Goal: Transaction & Acquisition: Purchase product/service

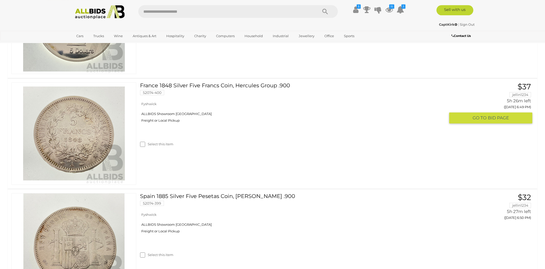
scroll to position [623, 0]
click at [125, 153] on img at bounding box center [74, 133] width 102 height 102
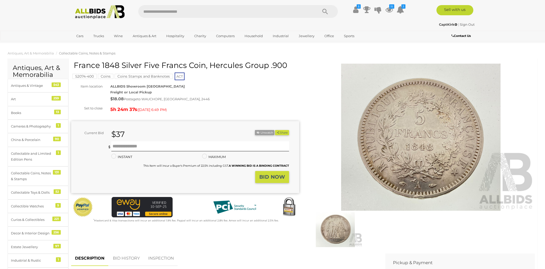
drag, startPoint x: 74, startPoint y: 65, endPoint x: 253, endPoint y: 67, distance: 178.6
click at [253, 67] on h1 "France 1848 Silver Five Francs Coin, Hercules Group .900" at bounding box center [186, 65] width 224 height 8
copy h1 "France 1848 Silver Five Francs Coin, Hercules Group .900"
click at [121, 144] on input "text" at bounding box center [200, 146] width 178 height 10
type input "**"
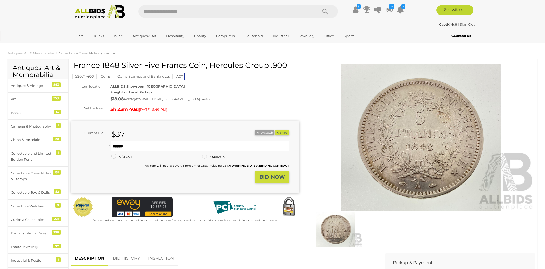
click at [273, 175] on strong "BID NOW" at bounding box center [272, 177] width 26 height 6
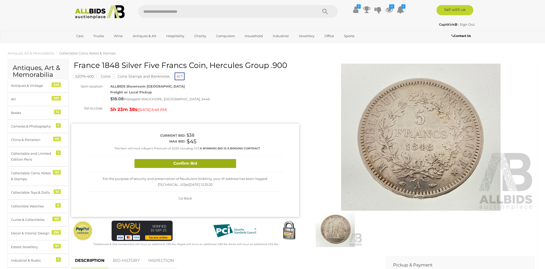
click at [201, 165] on button "Confirm Bid" at bounding box center [185, 163] width 102 height 9
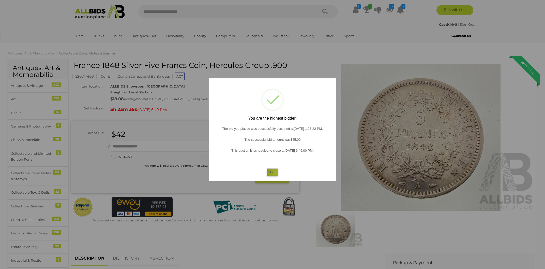
click at [277, 172] on button "OK" at bounding box center [272, 171] width 11 height 7
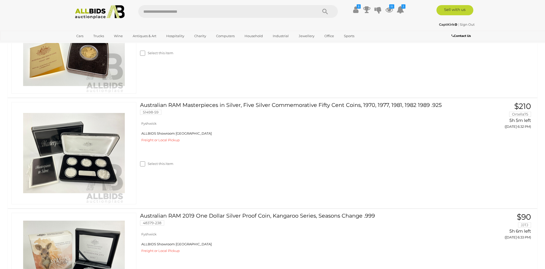
scroll to position [673, 0]
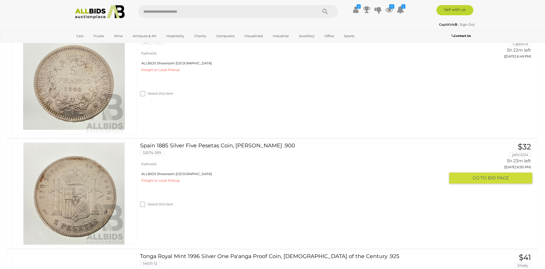
click at [75, 196] on img at bounding box center [74, 194] width 102 height 102
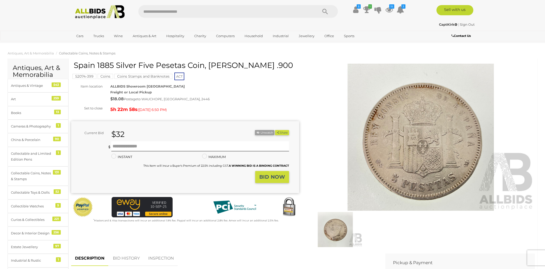
drag, startPoint x: 0, startPoint y: 0, endPoint x: 285, endPoint y: 63, distance: 291.9
click at [285, 63] on h1 "Spain 1885 Silver Five Pesetas Coin, [PERSON_NAME] .900" at bounding box center [186, 65] width 224 height 8
copy h1 "Spain 1885 Silver Five Pesetas Coin, [PERSON_NAME] .900"
click at [126, 143] on input "text" at bounding box center [200, 146] width 178 height 10
type input "**"
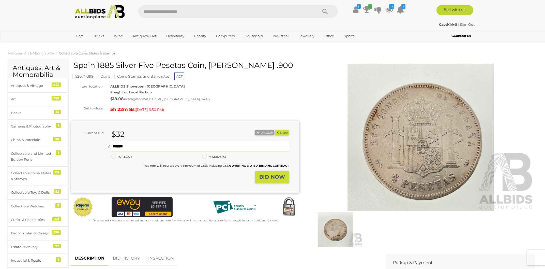
click at [276, 174] on strong "BID NOW" at bounding box center [272, 177] width 26 height 6
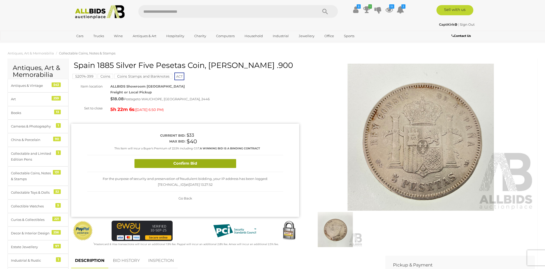
click at [192, 166] on button "Confirm Bid" at bounding box center [185, 163] width 102 height 9
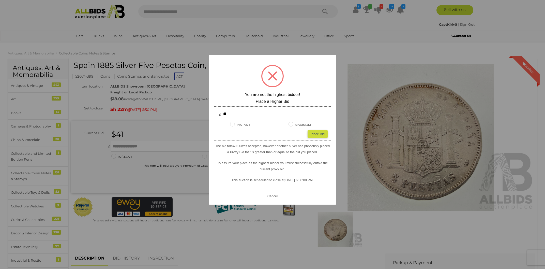
click at [234, 113] on input "**" at bounding box center [274, 114] width 105 height 10
type input "**"
click at [320, 133] on div "Place Bid" at bounding box center [317, 133] width 20 height 7
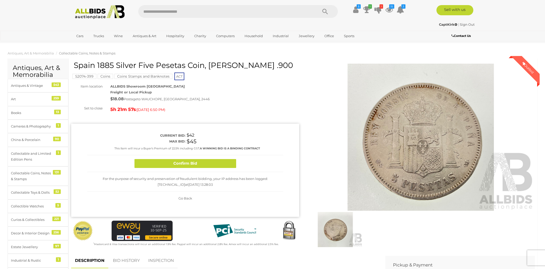
type input "**"
click at [201, 165] on button "Confirm Bid" at bounding box center [185, 163] width 102 height 9
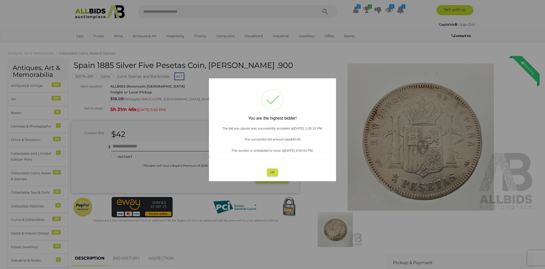
click at [272, 172] on button "OK" at bounding box center [272, 171] width 11 height 7
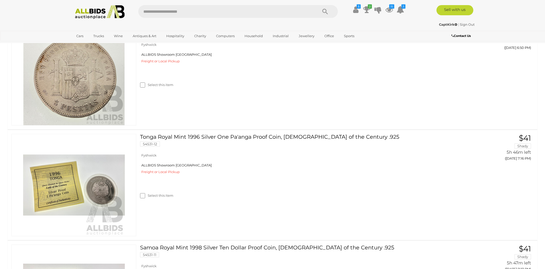
scroll to position [805, 0]
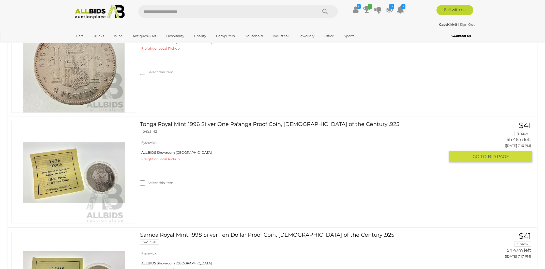
click at [95, 142] on img at bounding box center [74, 172] width 102 height 102
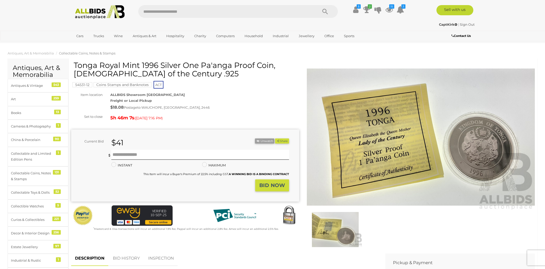
drag, startPoint x: 75, startPoint y: 64, endPoint x: 147, endPoint y: 71, distance: 71.7
click at [147, 71] on h1 "Tonga Royal Mint 1996 Silver One Pa'anga Proof Coin, [DEMOGRAPHIC_DATA] of the …" at bounding box center [186, 69] width 224 height 17
click at [142, 68] on h1 "Tonga Royal Mint 1996 Silver One Pa'anga Proof Coin, [DEMOGRAPHIC_DATA] of the …" at bounding box center [186, 69] width 224 height 17
click at [90, 70] on h1 "Tonga Royal Mint 1996 Silver One Pa'anga Proof Coin, [DEMOGRAPHIC_DATA] of the …" at bounding box center [186, 69] width 224 height 17
click at [187, 63] on h1 "Tonga Royal Mint 1996 Silver One Pa'anga Proof Coin, [DEMOGRAPHIC_DATA] of the …" at bounding box center [186, 69] width 224 height 17
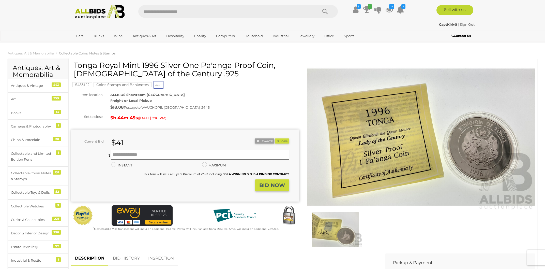
drag, startPoint x: 76, startPoint y: 64, endPoint x: 144, endPoint y: 75, distance: 69.2
click at [144, 75] on h1 "Tonga Royal Mint 1996 Silver One Pa'anga Proof Coin, [DEMOGRAPHIC_DATA] of the …" at bounding box center [186, 69] width 224 height 17
click at [146, 75] on h1 "Tonga Royal Mint 1996 Silver One Pa'anga Proof Coin, [DEMOGRAPHIC_DATA] of the …" at bounding box center [186, 69] width 224 height 17
click at [148, 74] on h1 "Tonga Royal Mint 1996 Silver One Pa'anga Proof Coin, [DEMOGRAPHIC_DATA] of the …" at bounding box center [186, 69] width 224 height 17
click at [75, 64] on div "Tonga Royal Mint 1996 Silver One Pa'anga Proof Coin, [DEMOGRAPHIC_DATA] of the …" at bounding box center [185, 146] width 228 height 170
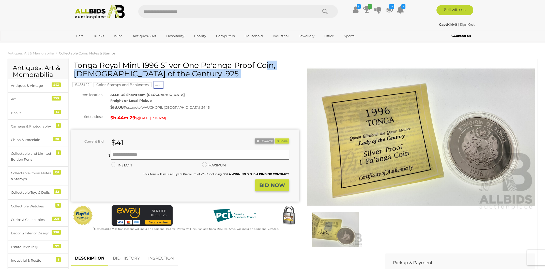
copy div "Tonga Royal Mint 1996 Silver One Pa'anga Proof Coin, [DEMOGRAPHIC_DATA] of the …"
click at [342, 235] on img at bounding box center [335, 229] width 54 height 35
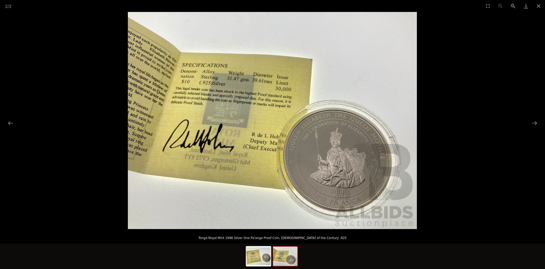
click at [289, 263] on img at bounding box center [285, 255] width 24 height 19
click at [260, 261] on img at bounding box center [258, 255] width 24 height 19
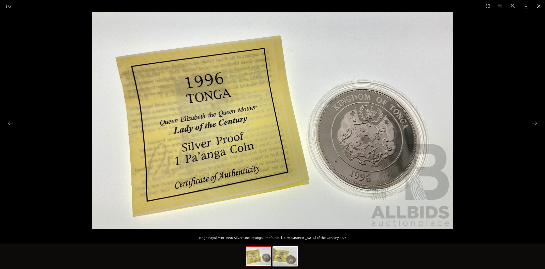
click at [536, 6] on button "Close gallery" at bounding box center [538, 6] width 13 height 12
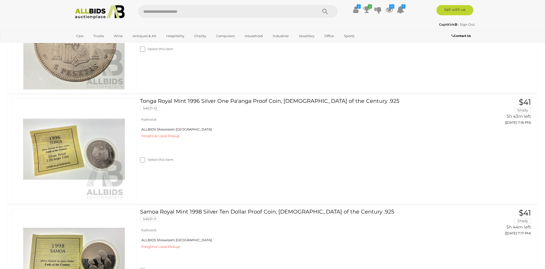
scroll to position [1127, 0]
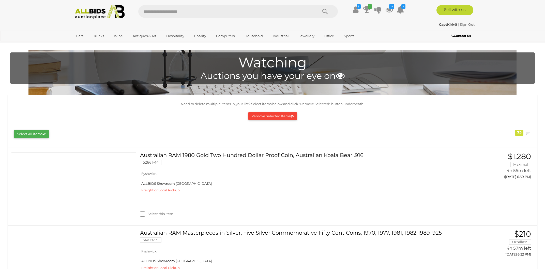
scroll to position [894, 0]
